Goal: Task Accomplishment & Management: Manage account settings

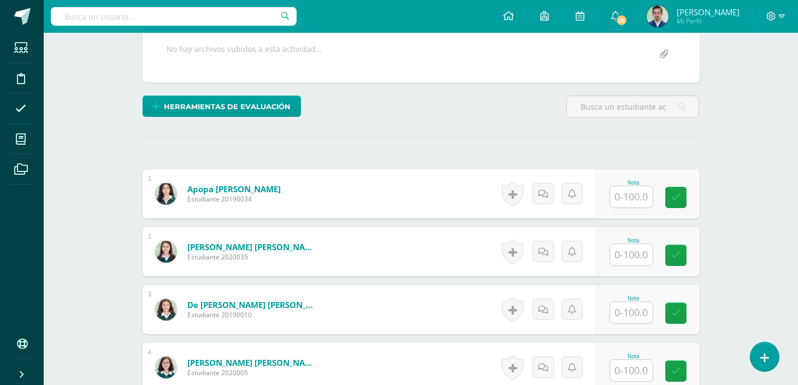
scroll to position [260, 0]
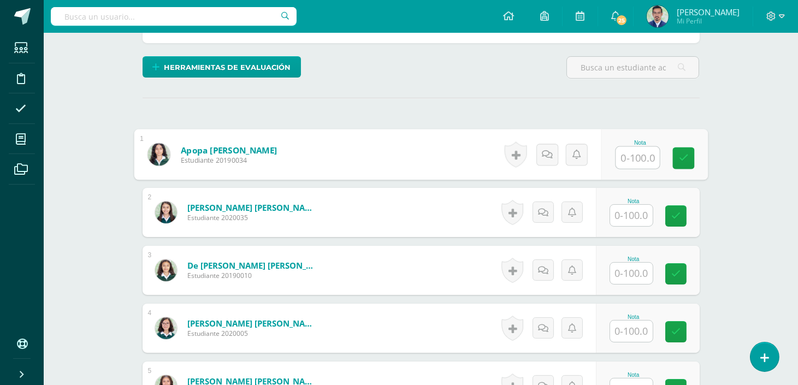
click at [640, 156] on input "text" at bounding box center [637, 158] width 44 height 22
click at [642, 163] on input "text" at bounding box center [637, 158] width 44 height 22
type input "95"
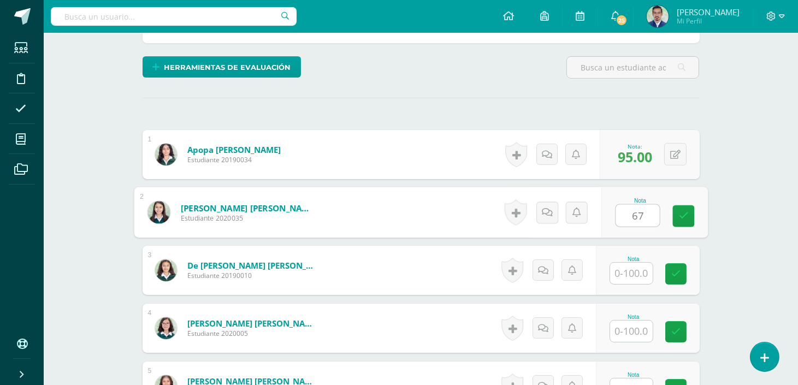
type input "67"
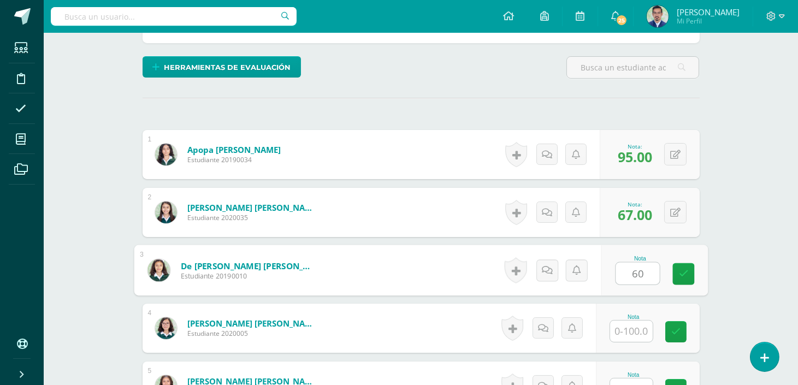
type input "60"
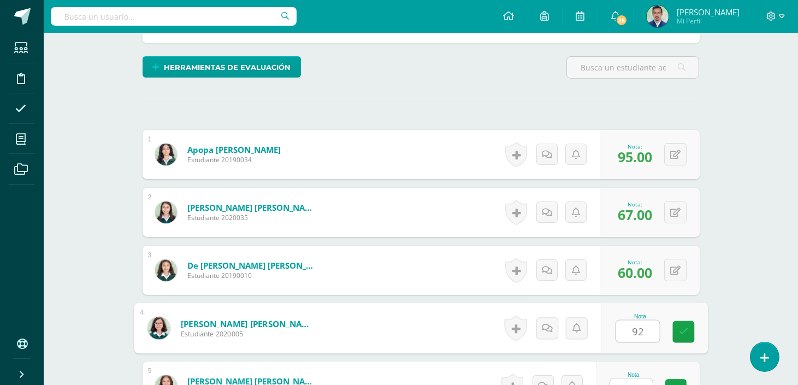
type input "92"
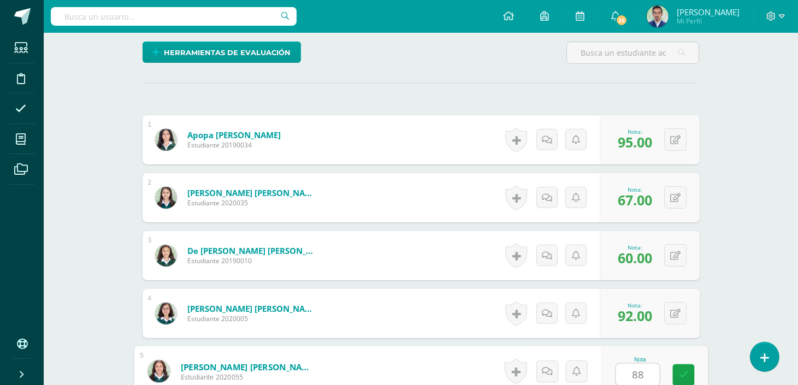
type input "88"
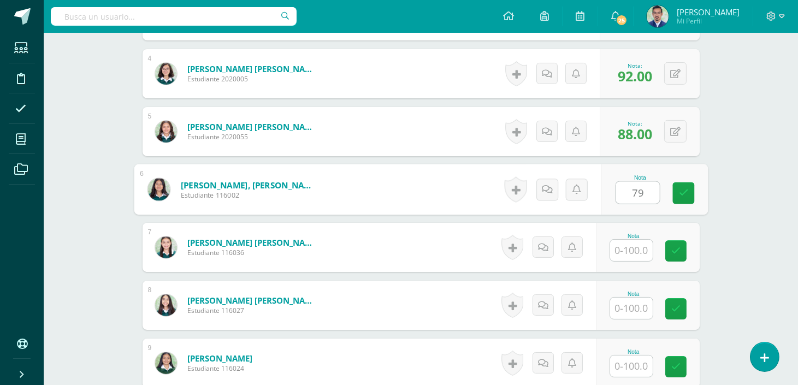
type input "79"
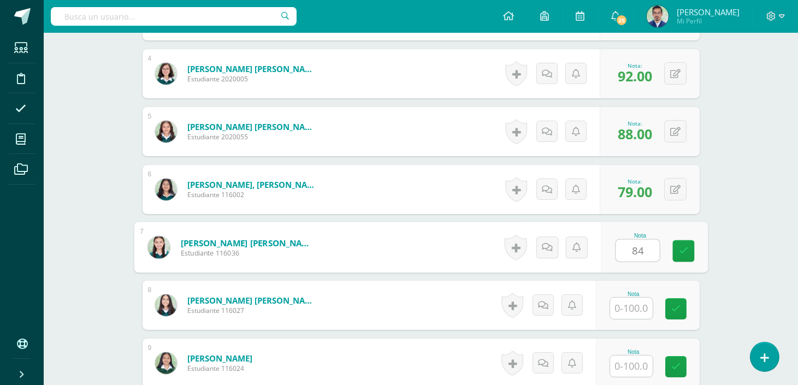
type input "84"
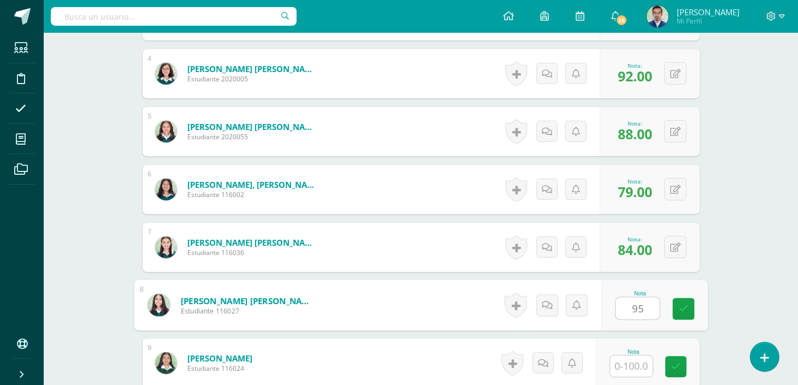
type input "95"
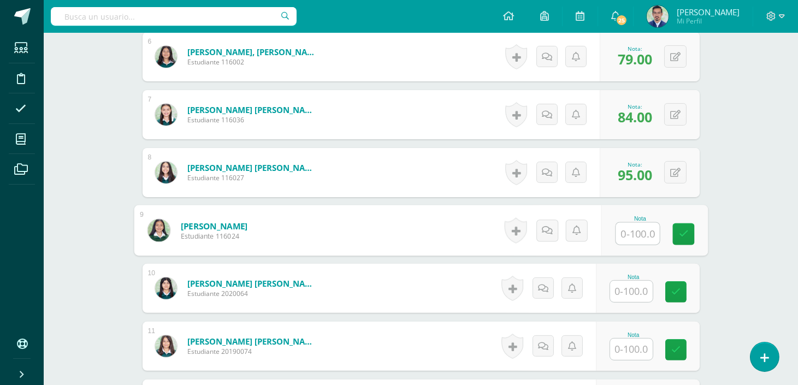
scroll to position [658, 0]
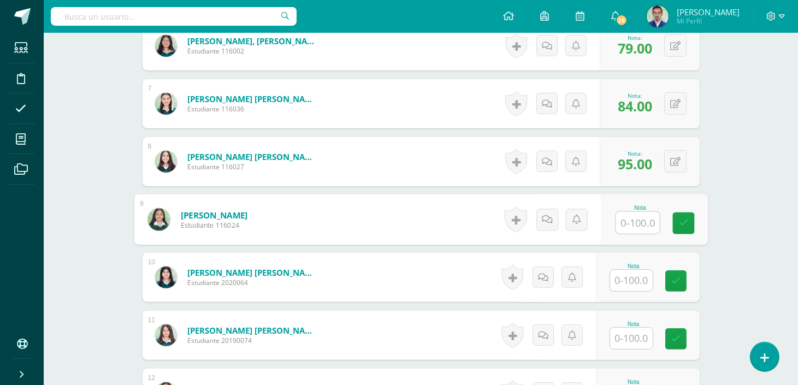
click at [629, 277] on input "text" at bounding box center [631, 280] width 43 height 21
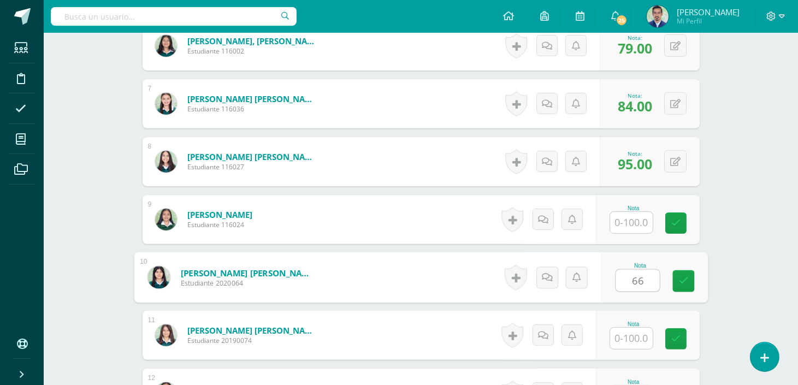
type input "66"
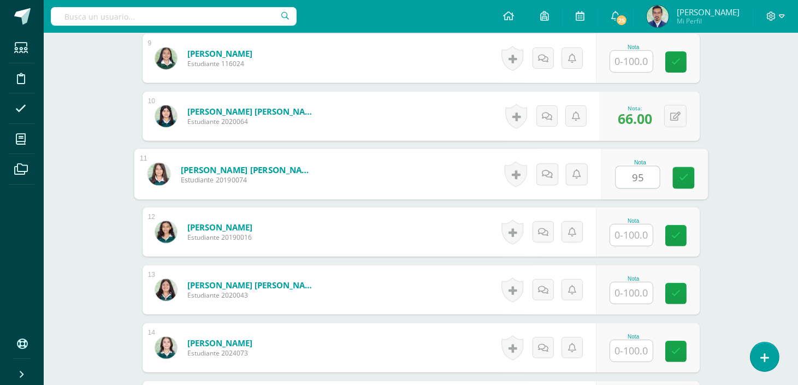
scroll to position [825, 0]
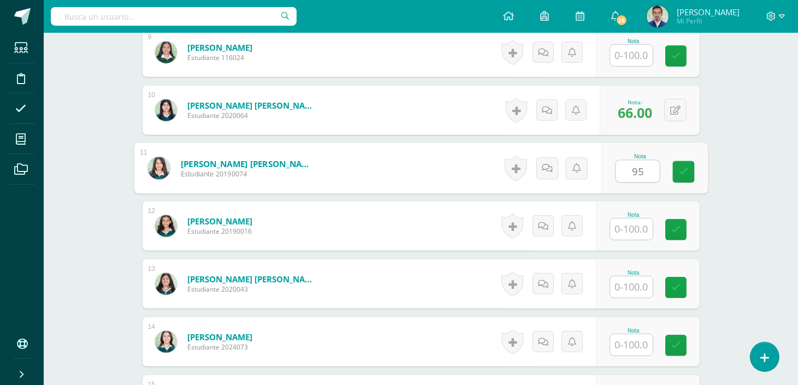
type input "95"
click at [636, 281] on input "text" at bounding box center [631, 286] width 43 height 21
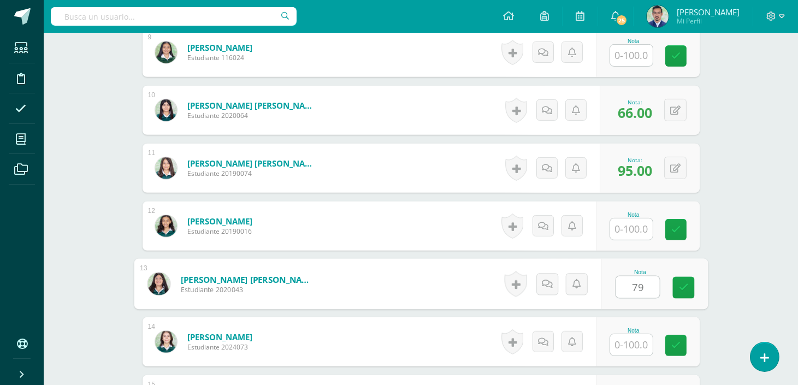
type input "79"
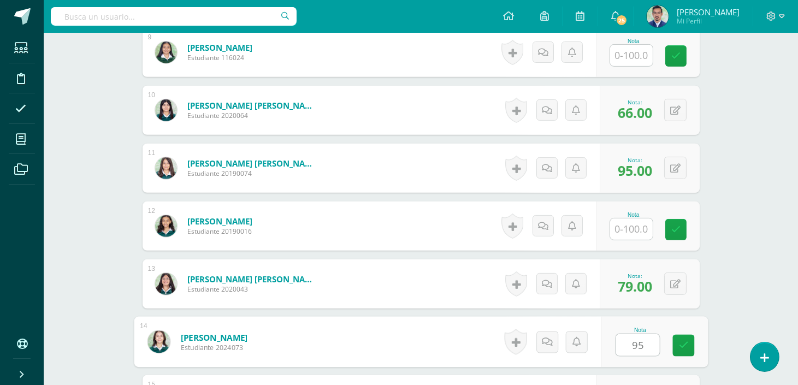
type input "95"
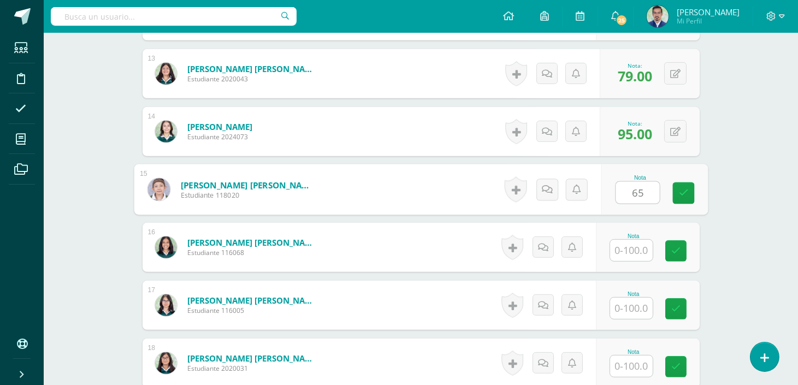
type input "65"
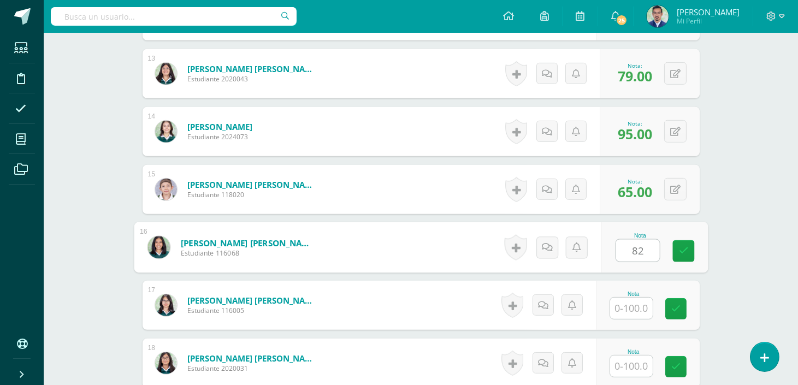
type input "82"
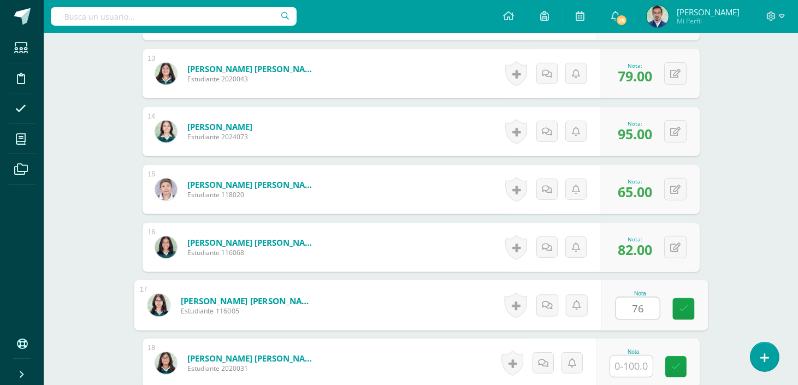
type input "76"
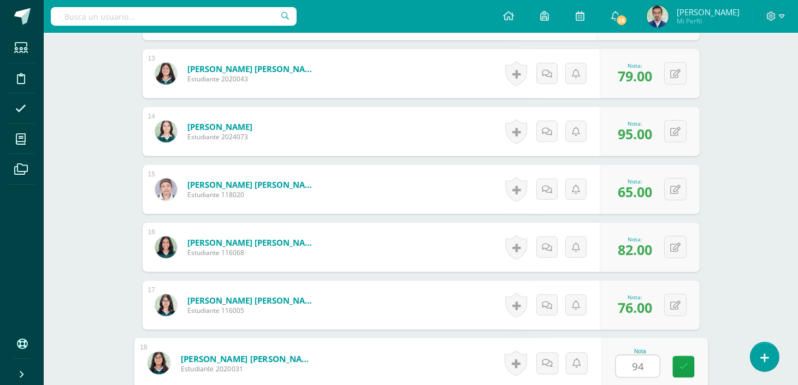
type input "94"
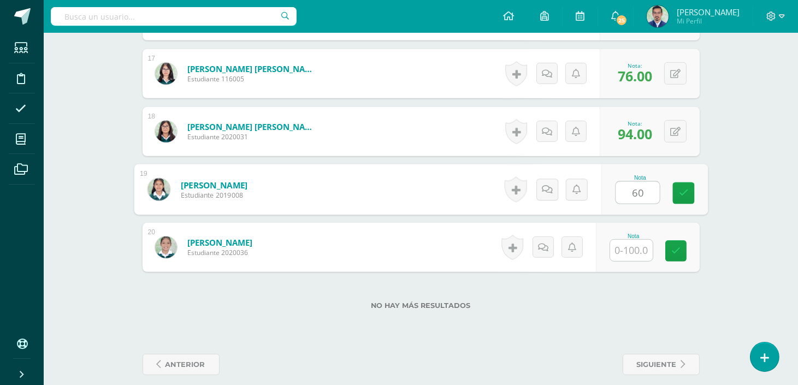
type input "60"
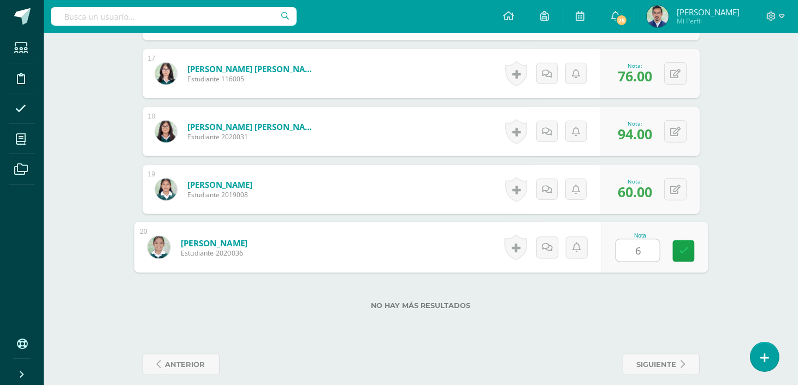
type input "68"
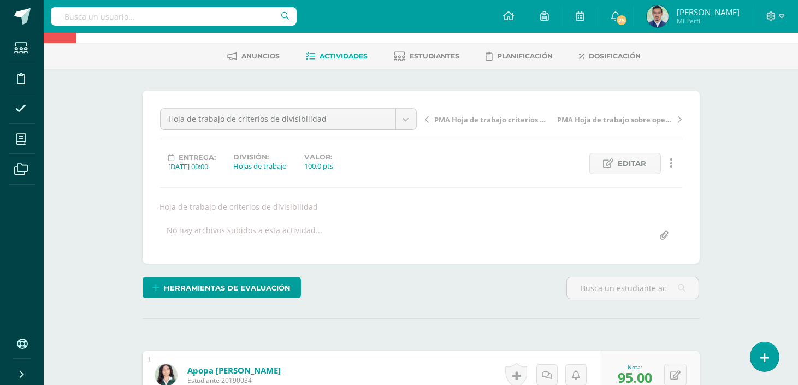
scroll to position [31, 0]
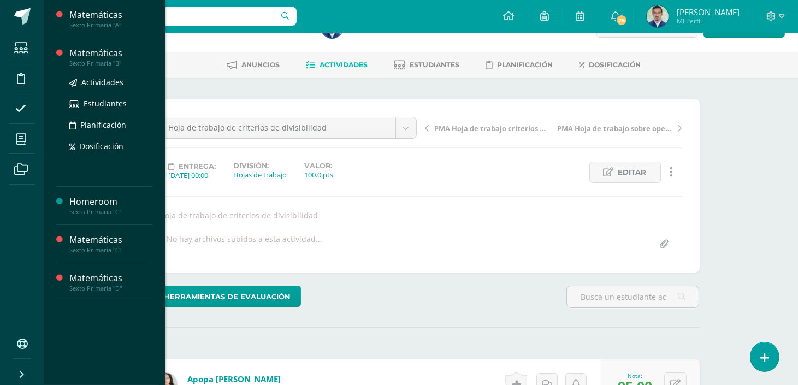
click at [105, 62] on div "Sexto Primaria "B"" at bounding box center [110, 64] width 83 height 8
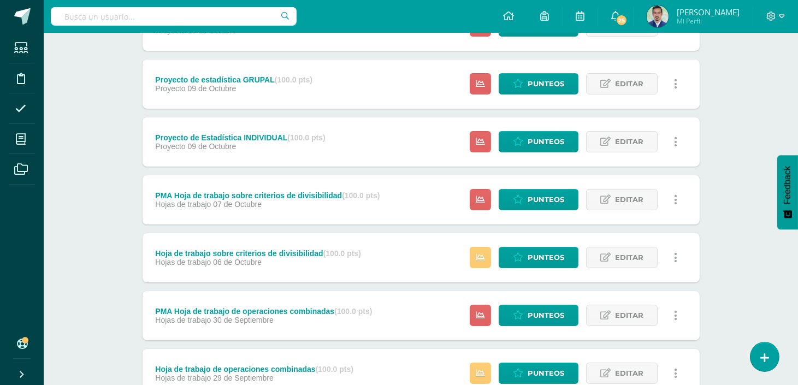
scroll to position [240, 0]
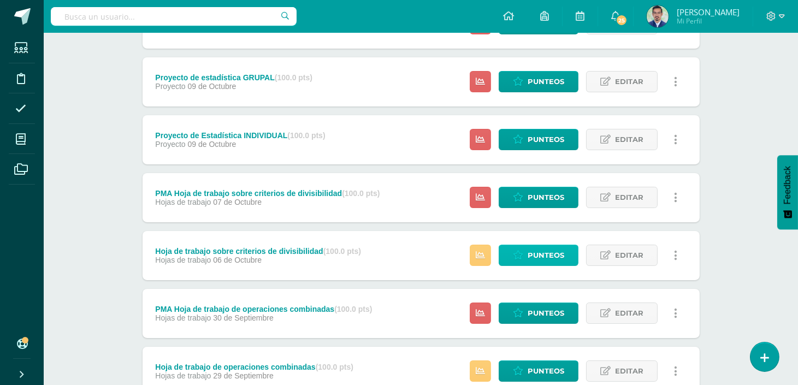
click at [515, 260] on link "Punteos" at bounding box center [538, 255] width 80 height 21
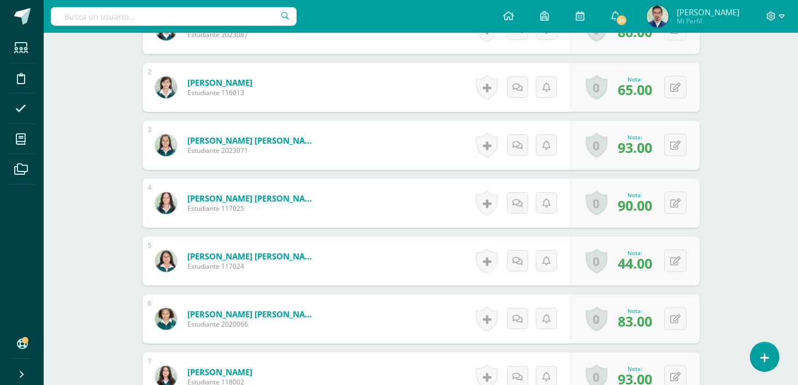
scroll to position [388, 0]
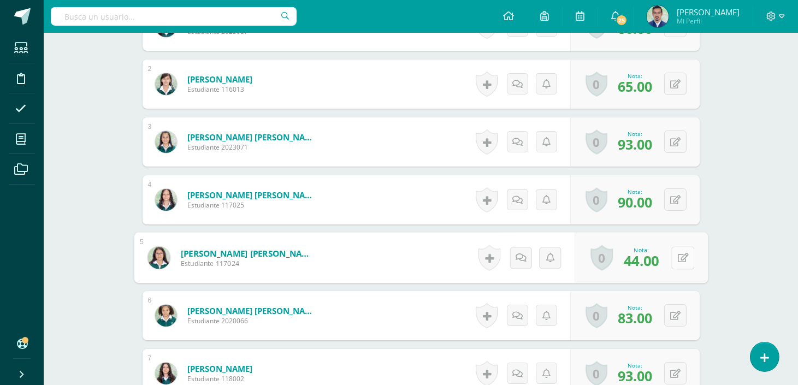
click at [679, 263] on button at bounding box center [682, 257] width 23 height 23
type input "61"
click at [647, 263] on link at bounding box center [654, 262] width 22 height 22
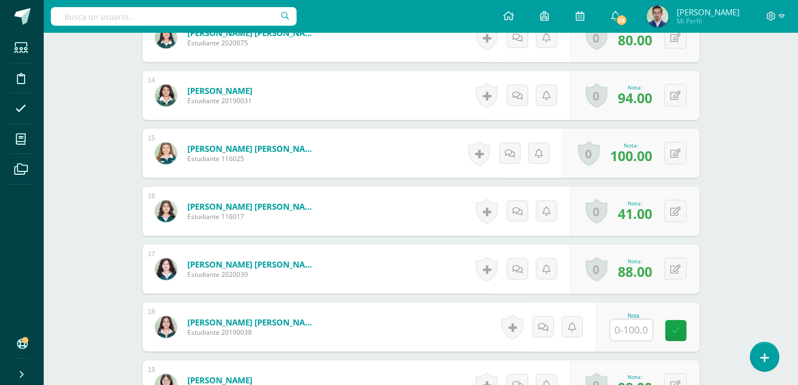
scroll to position [1082, 0]
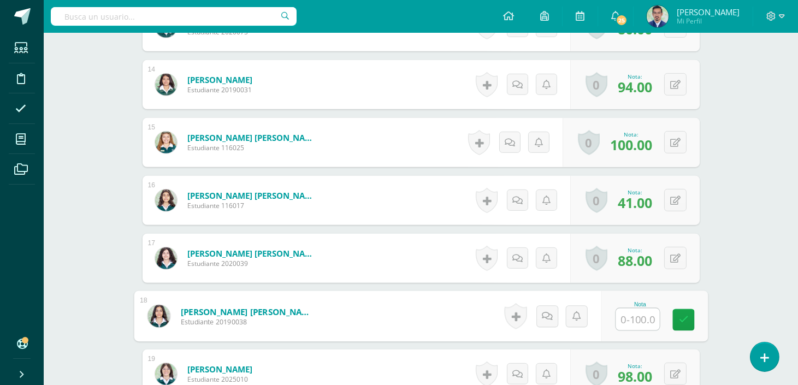
click at [640, 318] on input "text" at bounding box center [637, 319] width 44 height 22
type input "98"
click at [675, 318] on link at bounding box center [683, 320] width 22 height 22
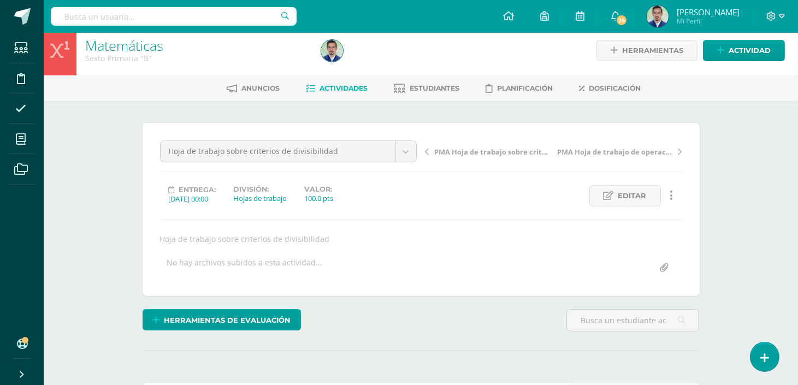
scroll to position [2, 0]
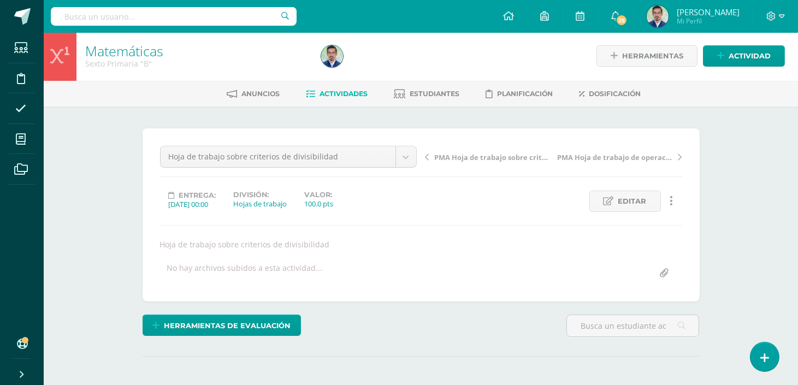
click at [330, 99] on link "Actividades" at bounding box center [337, 93] width 62 height 17
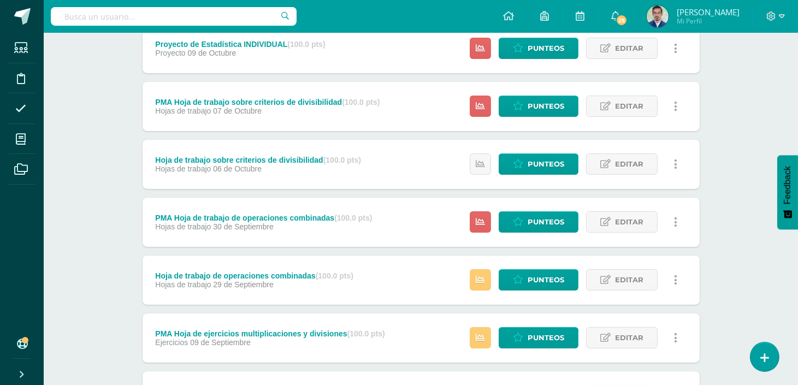
scroll to position [334, 0]
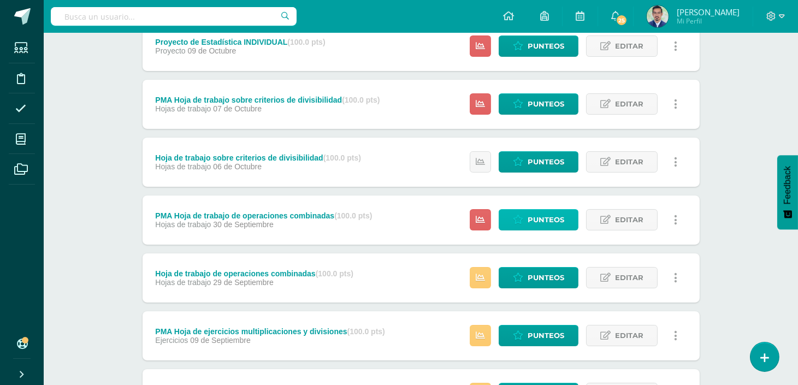
click at [558, 215] on span "Punteos" at bounding box center [545, 220] width 37 height 20
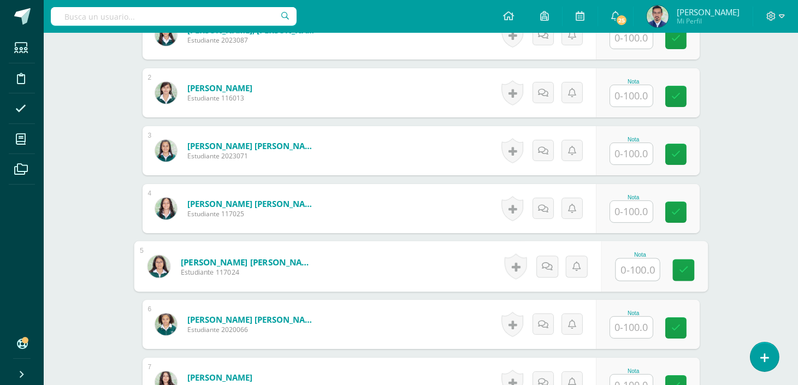
scroll to position [380, 0]
click at [627, 269] on input "text" at bounding box center [637, 269] width 44 height 22
type input "100"
click at [682, 269] on icon at bounding box center [683, 269] width 10 height 9
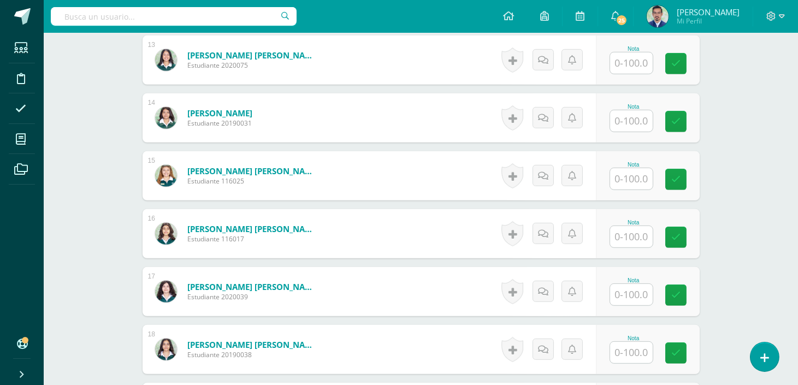
scroll to position [1055, 0]
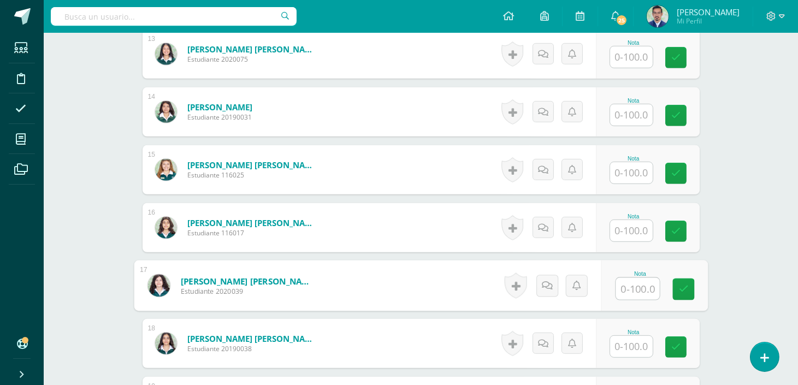
click at [634, 292] on input "text" at bounding box center [637, 289] width 44 height 22
type input "80"
click at [684, 291] on icon at bounding box center [683, 288] width 10 height 9
